Goal: Transaction & Acquisition: Download file/media

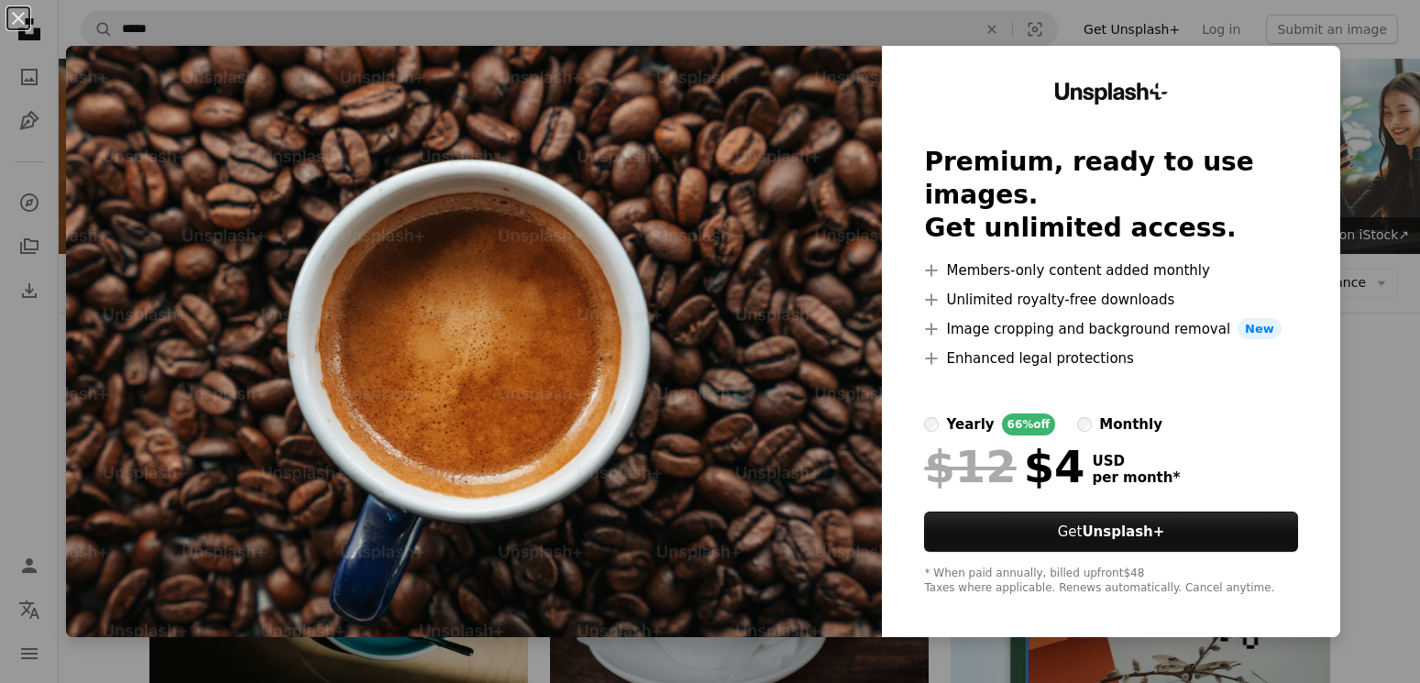
scroll to position [824, 0]
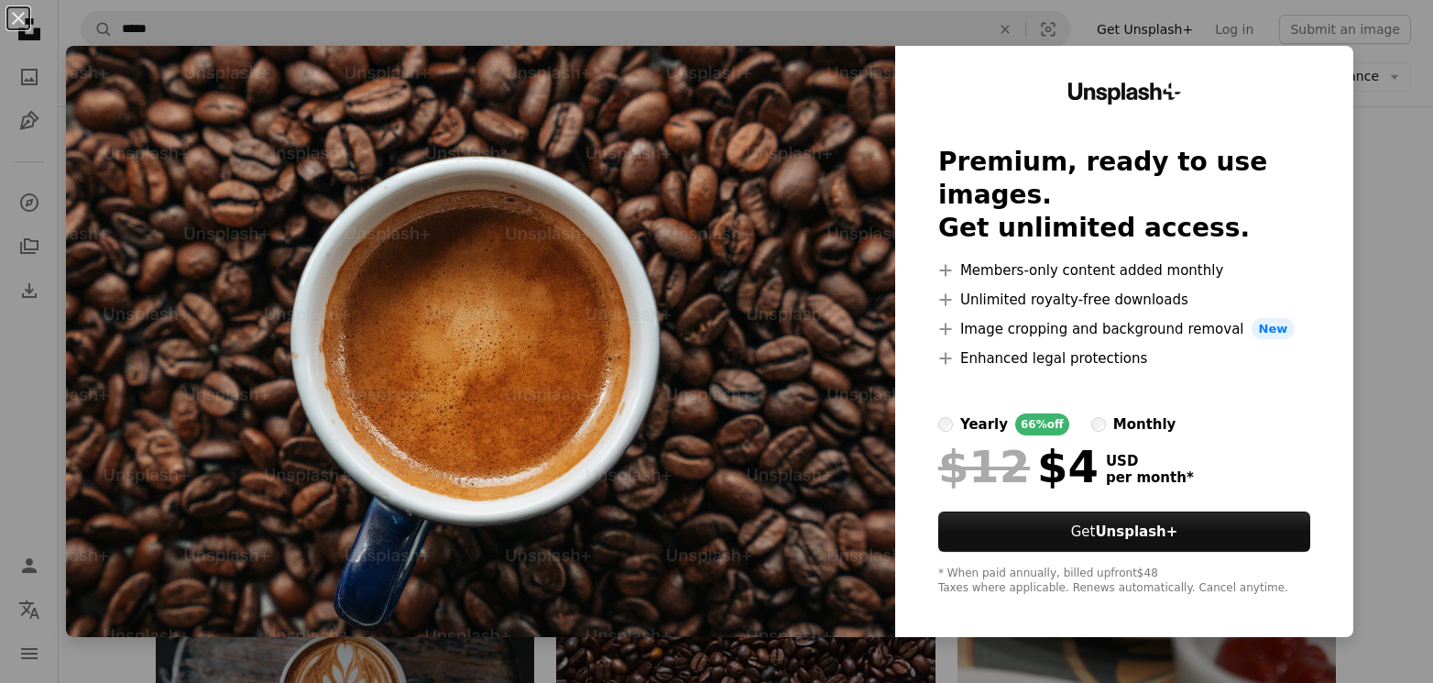
click at [1398, 85] on div "An X shape Unsplash+ Premium, ready to use images. Get unlimited access. A plus…" at bounding box center [716, 341] width 1433 height 683
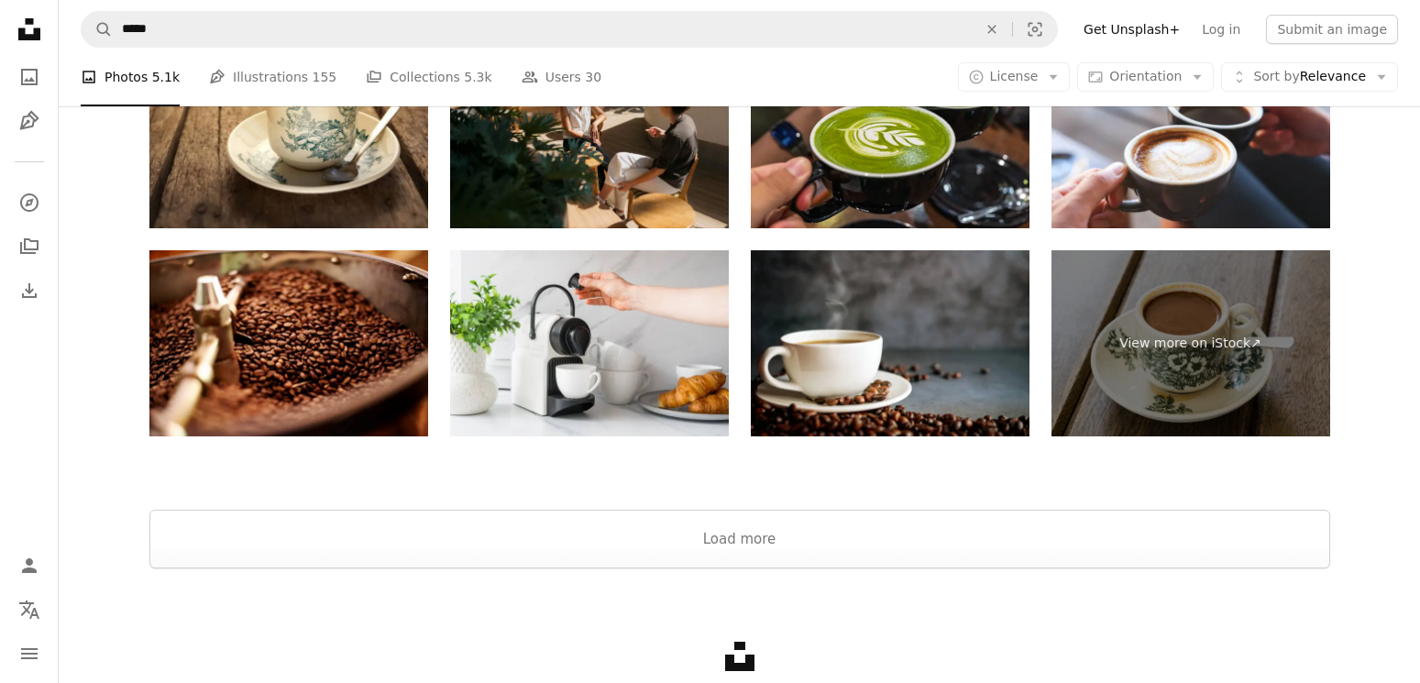
scroll to position [4215, 0]
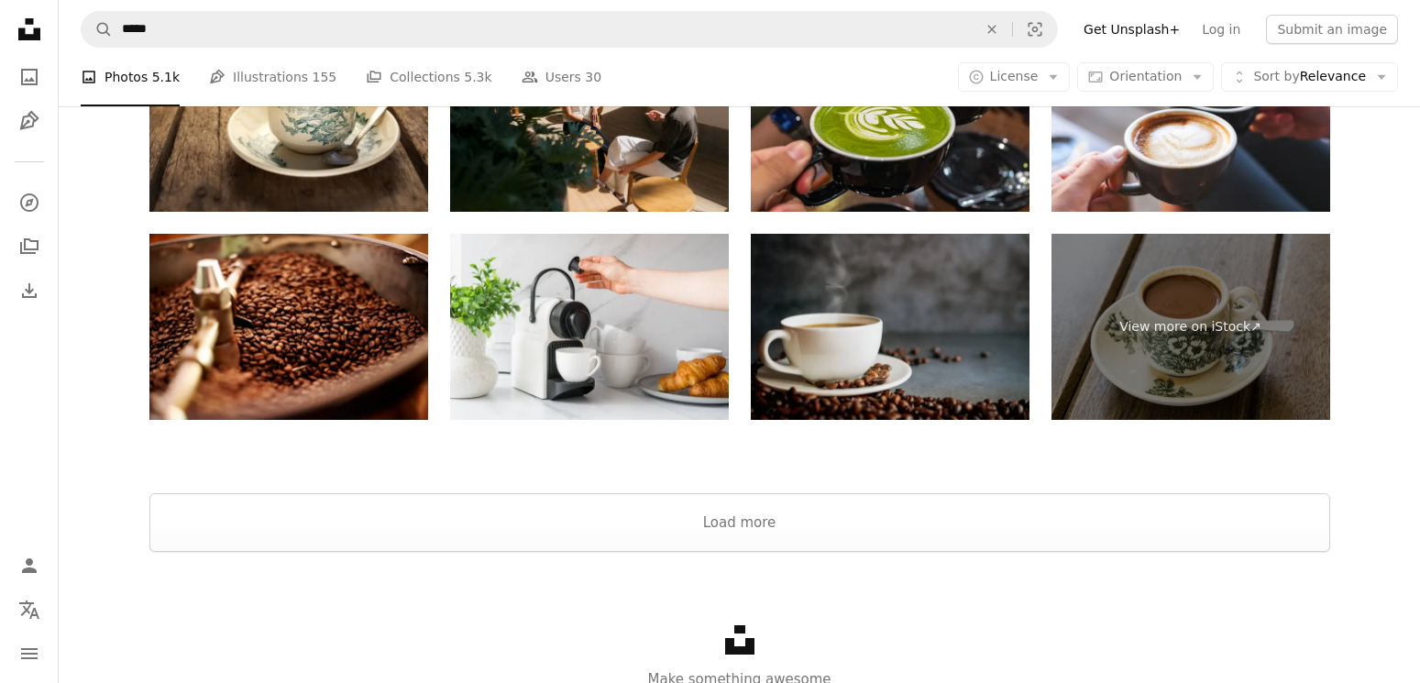
click at [801, 346] on img at bounding box center [890, 327] width 279 height 186
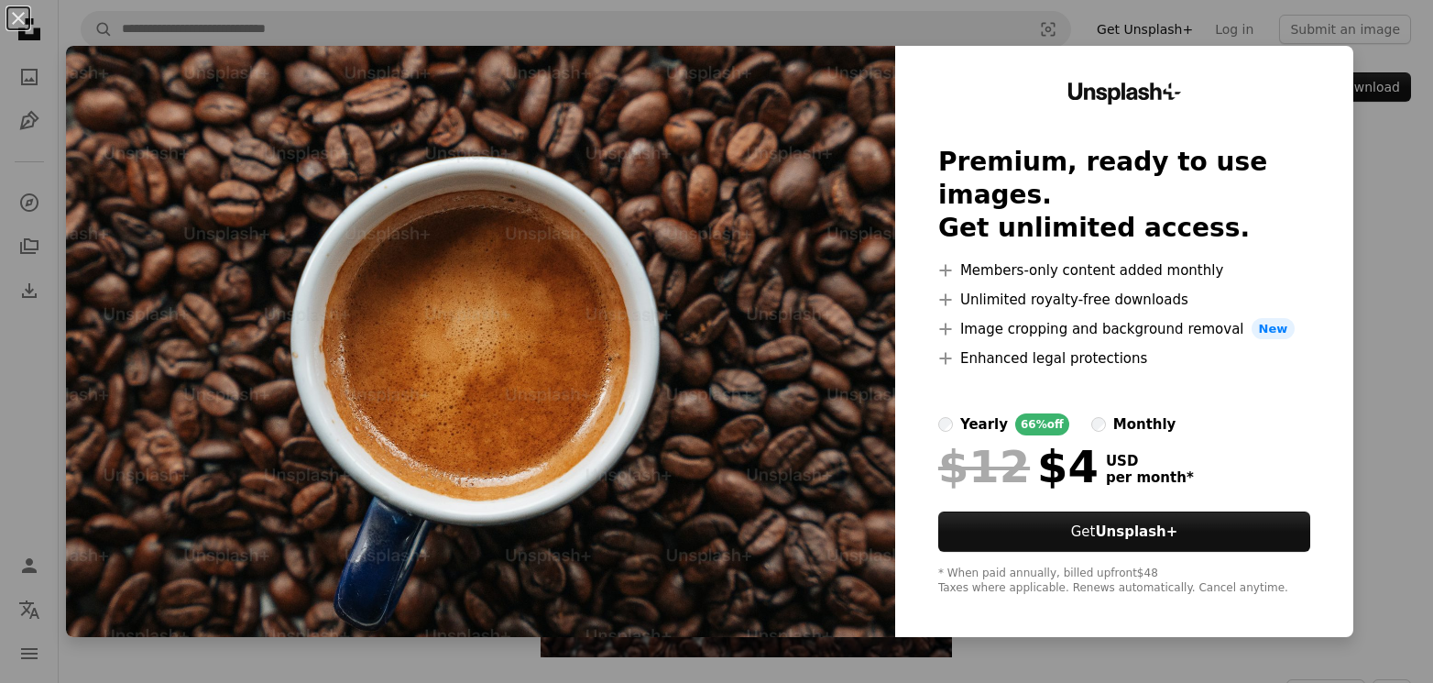
click at [1401, 146] on div "An X shape Unsplash+ Premium, ready to use images. Get unlimited access. A plus…" at bounding box center [716, 341] width 1433 height 683
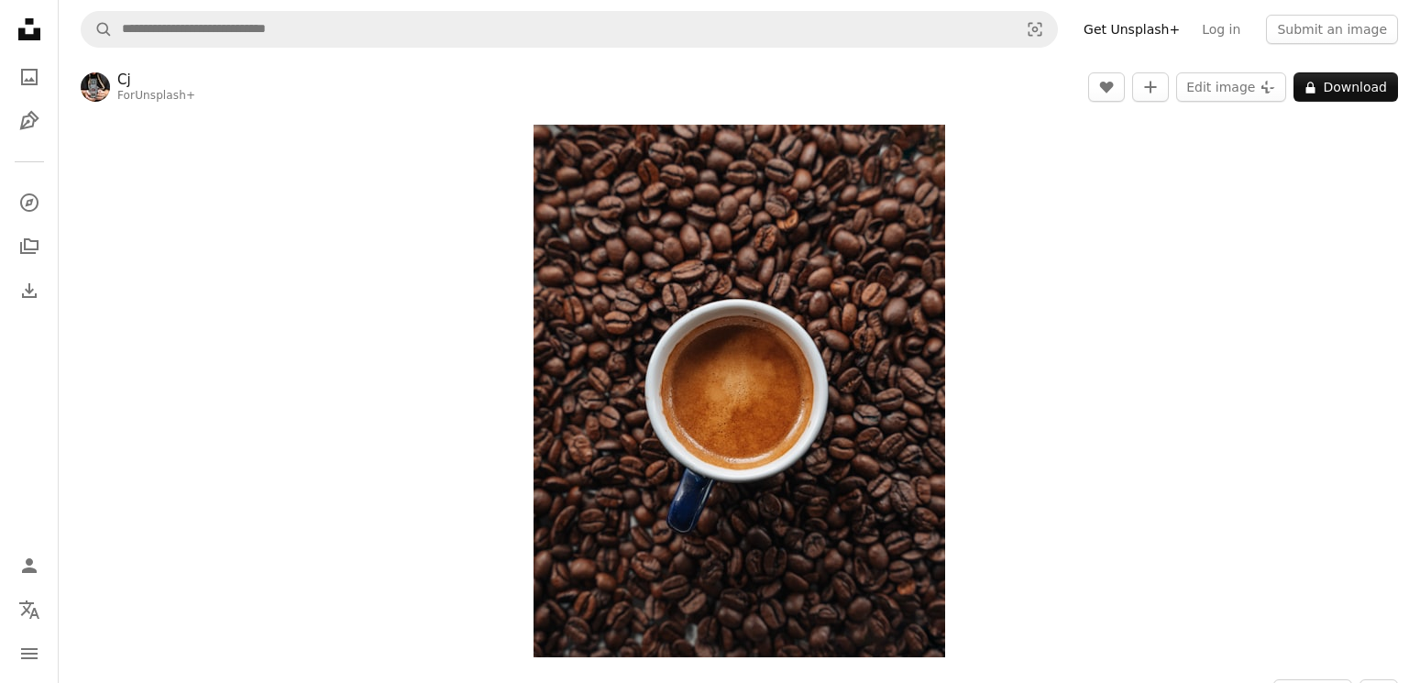
click at [415, 192] on div "Zoom in" at bounding box center [739, 390] width 1361 height 551
click at [1370, 286] on div "Zoom in" at bounding box center [739, 390] width 1361 height 551
click at [1368, 289] on div "Zoom in" at bounding box center [739, 390] width 1361 height 551
click at [1312, 162] on div "Zoom in" at bounding box center [739, 390] width 1361 height 551
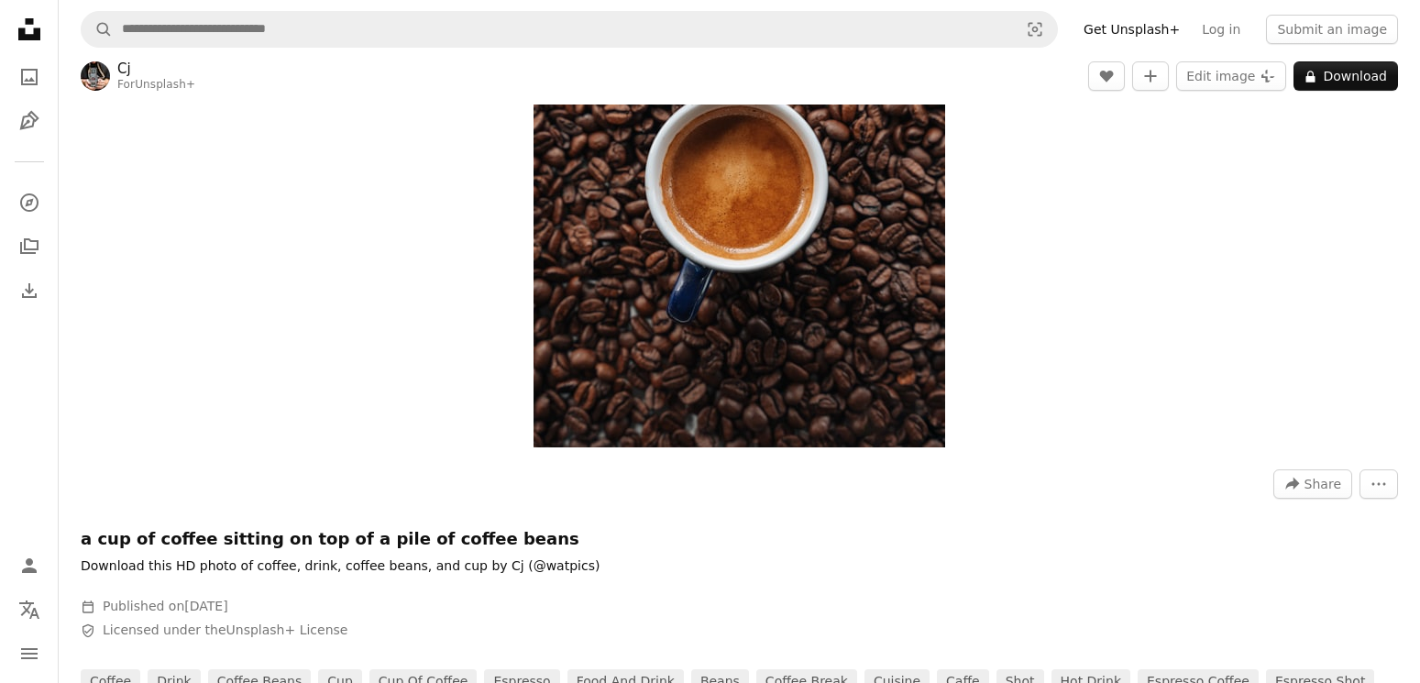
scroll to position [183, 0]
